Goal: Task Accomplishment & Management: Use online tool/utility

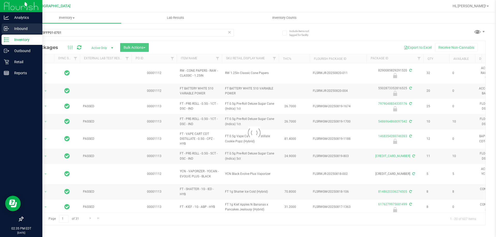
drag, startPoint x: 67, startPoint y: 33, endPoint x: 11, endPoint y: 31, distance: 56.3
click at [11, 31] on div "Analytics Inbound Inventory Outbound Retail Reports 02:35 PM EDT [DATE] 08/26 […" at bounding box center [248, 118] width 496 height 237
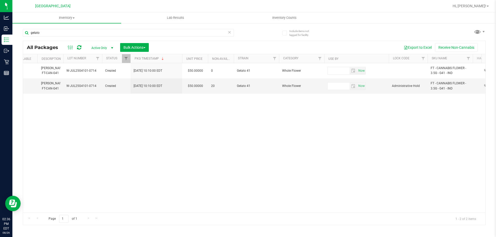
scroll to position [0, 435]
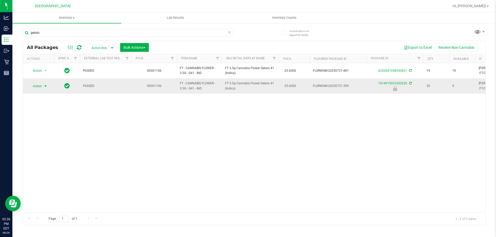
type input "gelato"
click at [41, 85] on span "Action" at bounding box center [35, 86] width 14 height 7
drag, startPoint x: 40, startPoint y: 129, endPoint x: 40, endPoint y: 132, distance: 2.9
click at [40, 132] on ul "Edit attributes Global inventory Locate package Package audit log Print package…" at bounding box center [44, 121] width 33 height 60
click at [41, 144] on li "Unlock package" at bounding box center [44, 148] width 33 height 8
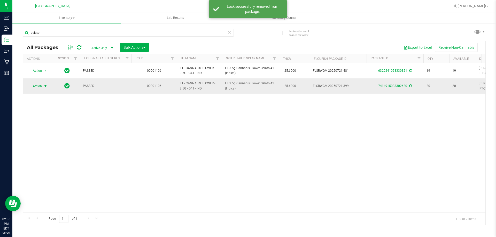
click at [45, 86] on span "select" at bounding box center [45, 86] width 4 height 4
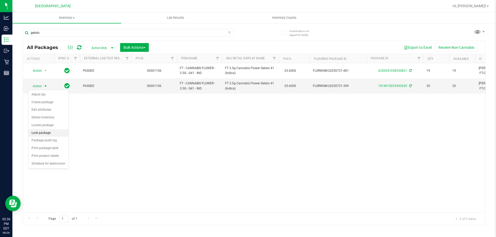
click at [44, 134] on li "Lock package" at bounding box center [48, 133] width 40 height 8
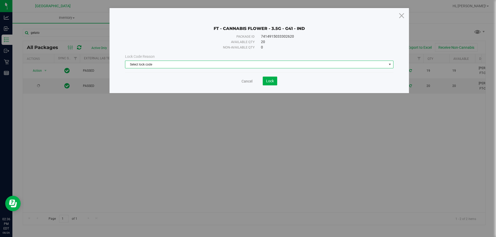
click at [192, 63] on span "Select lock code" at bounding box center [255, 64] width 261 height 7
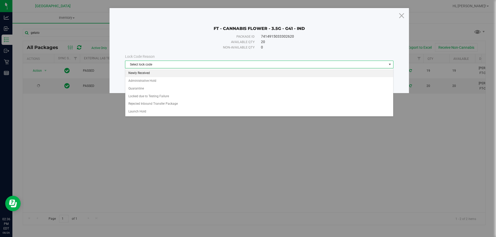
click at [147, 72] on li "Newly Received" at bounding box center [259, 73] width 268 height 8
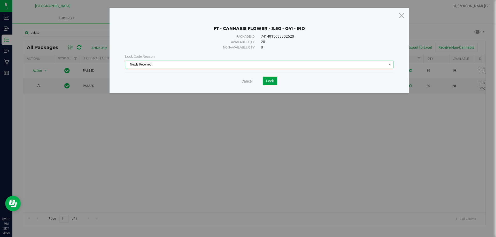
click at [267, 81] on span "Lock" at bounding box center [270, 81] width 8 height 4
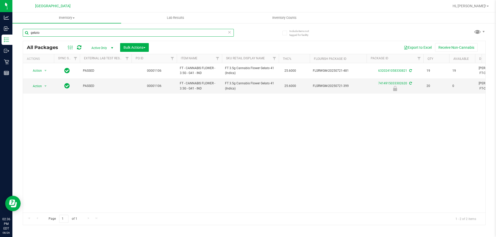
drag, startPoint x: 50, startPoint y: 33, endPoint x: 17, endPoint y: 33, distance: 33.6
click at [17, 33] on div "Include items not tagged for facility gelato All Packages Active Only Active On…" at bounding box center [253, 102] width 483 height 158
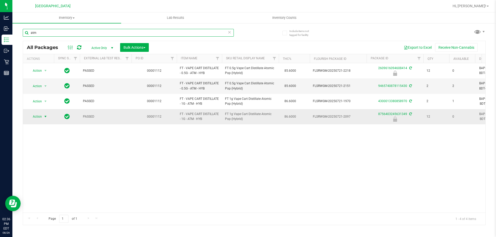
type input "atm"
click at [43, 115] on span "select" at bounding box center [45, 116] width 6 height 7
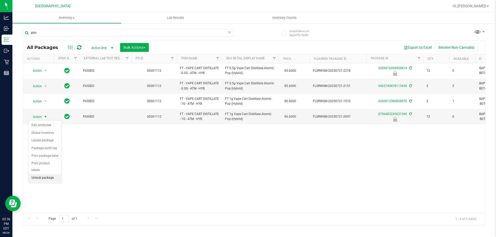
click at [49, 174] on li "Unlock package" at bounding box center [44, 178] width 33 height 8
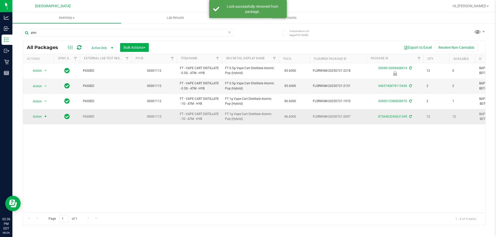
click at [41, 117] on span "Action" at bounding box center [35, 116] width 14 height 7
click at [43, 163] on li "Lock package" at bounding box center [48, 164] width 40 height 8
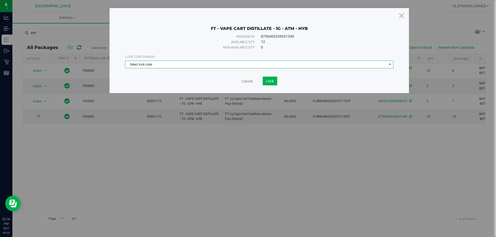
click at [181, 63] on span "Select lock code" at bounding box center [255, 64] width 261 height 7
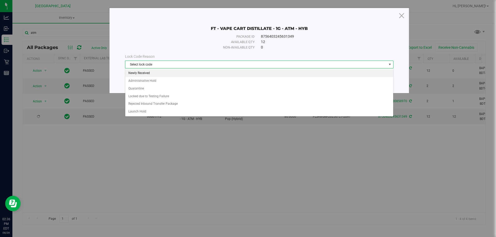
click at [145, 74] on li "Newly Received" at bounding box center [259, 73] width 268 height 8
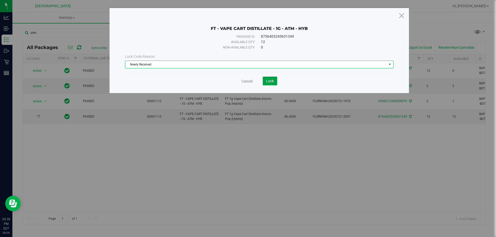
click at [267, 80] on span "Lock" at bounding box center [270, 81] width 8 height 4
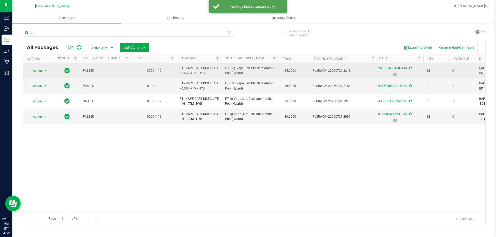
click at [40, 71] on span "Action" at bounding box center [35, 70] width 14 height 7
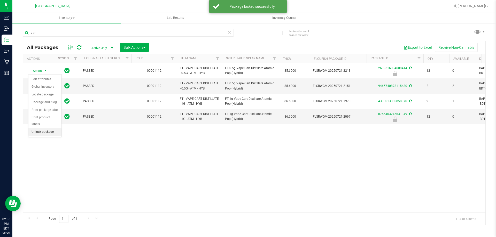
click at [41, 128] on li "Unlock package" at bounding box center [44, 132] width 33 height 8
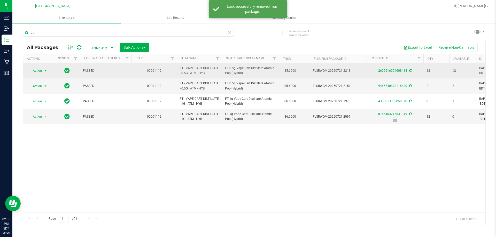
click at [43, 70] on span "select" at bounding box center [45, 71] width 4 height 4
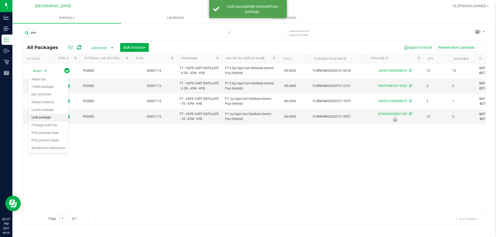
click at [42, 117] on li "Lock package" at bounding box center [48, 118] width 40 height 8
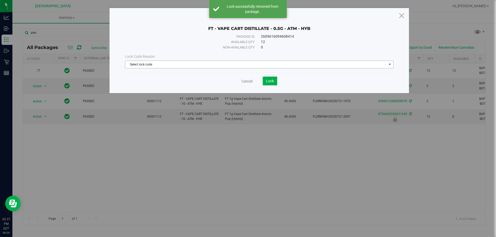
click at [189, 62] on span "Select lock code" at bounding box center [255, 64] width 261 height 7
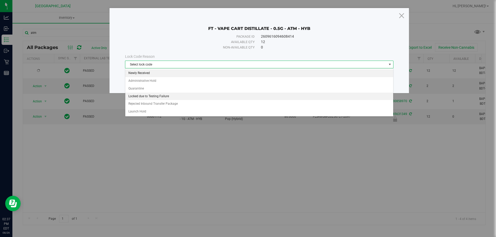
click at [143, 73] on li "Newly Received" at bounding box center [259, 73] width 268 height 8
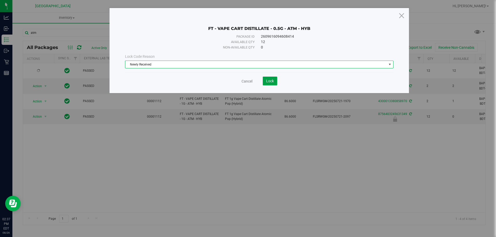
click at [275, 83] on button "Lock" at bounding box center [270, 81] width 14 height 9
